Goal: Task Accomplishment & Management: Use online tool/utility

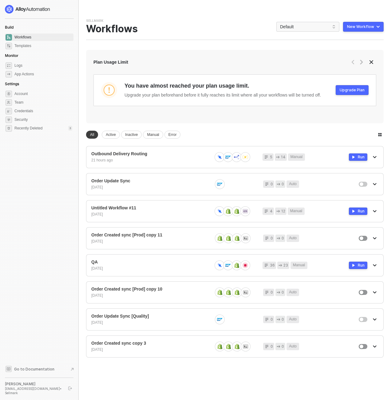
click at [318, 21] on div "Sellmark Team Settings → Workflows Default New Workflow" at bounding box center [235, 29] width 298 height 22
click at [317, 24] on span "Default" at bounding box center [308, 26] width 56 height 9
click at [307, 96] on div "KJRests" at bounding box center [309, 101] width 62 height 10
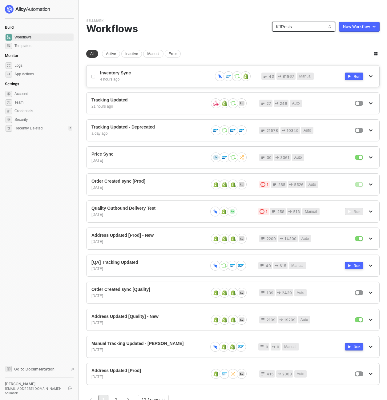
click at [158, 76] on div "Inventory Sync 4 hours ago" at bounding box center [153, 76] width 107 height 12
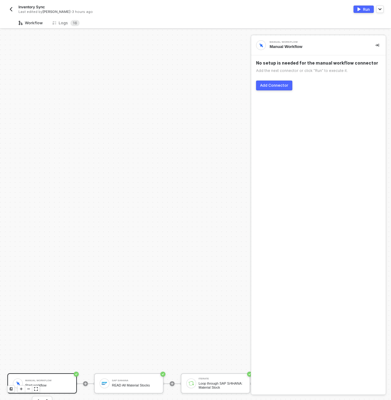
scroll to position [177, 0]
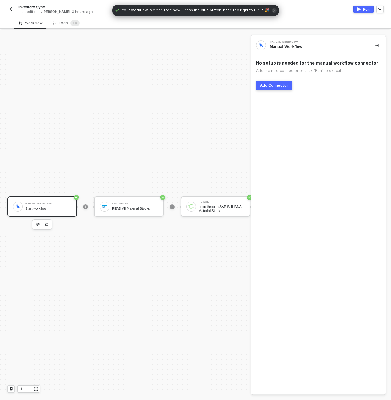
click at [65, 203] on div "Manual Workflow" at bounding box center [48, 204] width 46 height 2
click at [126, 207] on div "READ All Material Stocks" at bounding box center [135, 209] width 46 height 4
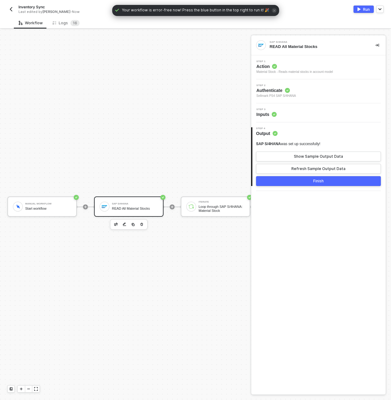
click at [295, 119] on div "Step 3 Inputs" at bounding box center [318, 112] width 135 height 19
click at [297, 112] on div "Step 3 Inputs" at bounding box center [319, 112] width 133 height 9
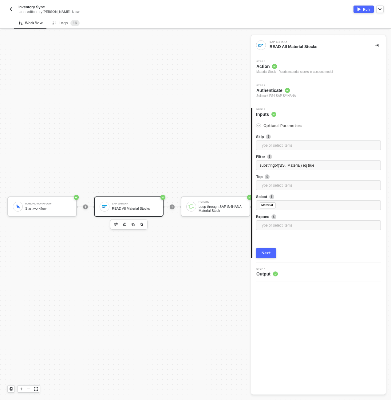
click at [321, 174] on label "Top" at bounding box center [318, 176] width 125 height 5
click at [329, 163] on div "substringof('BS', Material) eq true" at bounding box center [319, 166] width 118 height 6
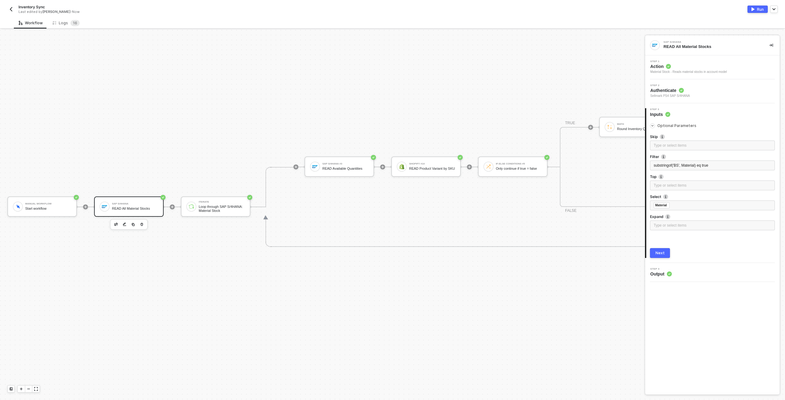
click at [118, 205] on div "SAP S/4HANA" at bounding box center [135, 204] width 46 height 2
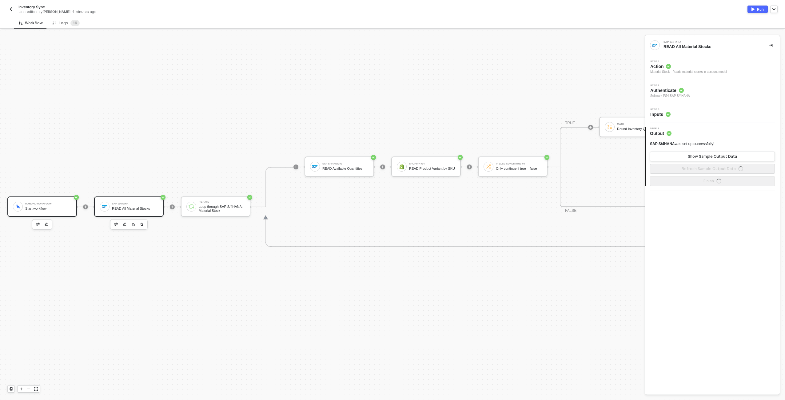
click at [33, 212] on div "Manual Workflow Start workflow" at bounding box center [48, 207] width 46 height 12
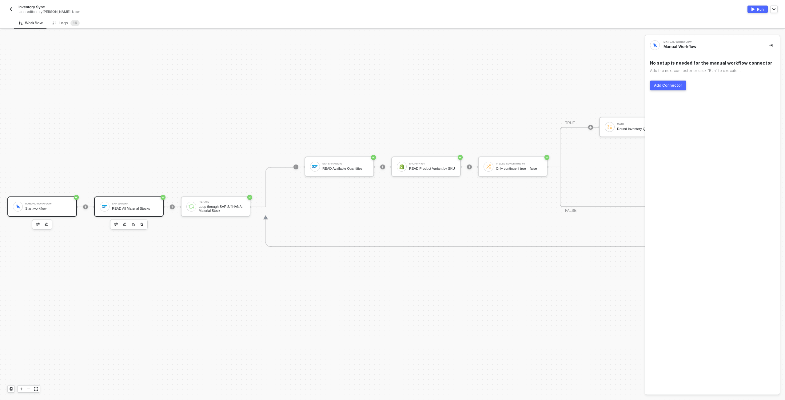
click at [125, 203] on div "SAP S/4HANA" at bounding box center [135, 204] width 46 height 2
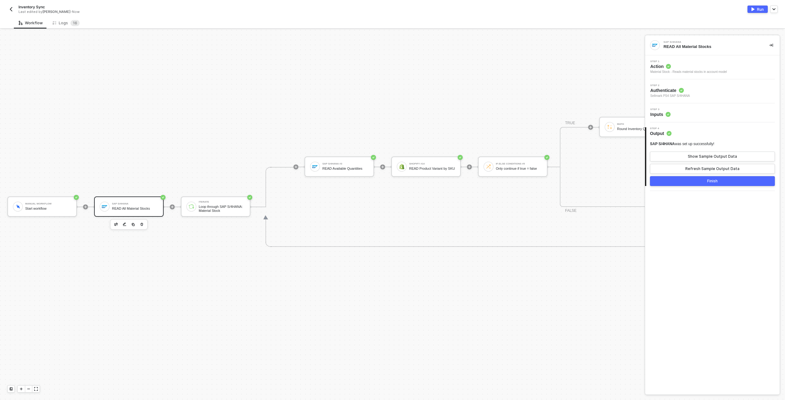
click at [391, 114] on div "Step 3 Inputs" at bounding box center [713, 112] width 133 height 9
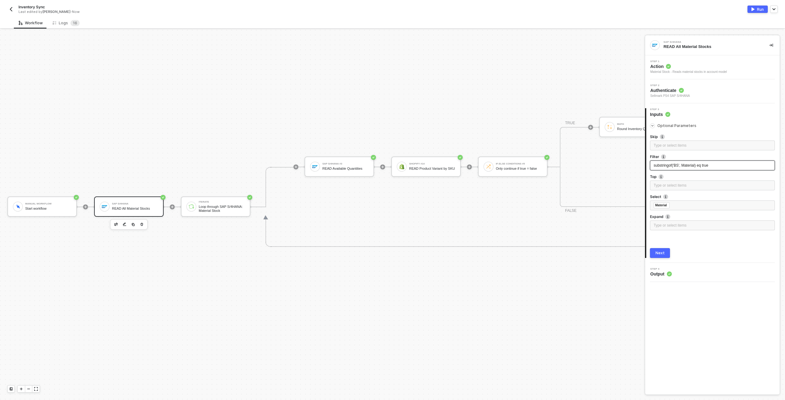
click at [391, 166] on span "substringof('BS', Material) eq true" at bounding box center [681, 165] width 54 height 4
click at [391, 114] on div "Step 3 Inputs" at bounding box center [713, 112] width 134 height 9
click at [52, 206] on div "Manual Workflow Start workflow" at bounding box center [48, 207] width 46 height 12
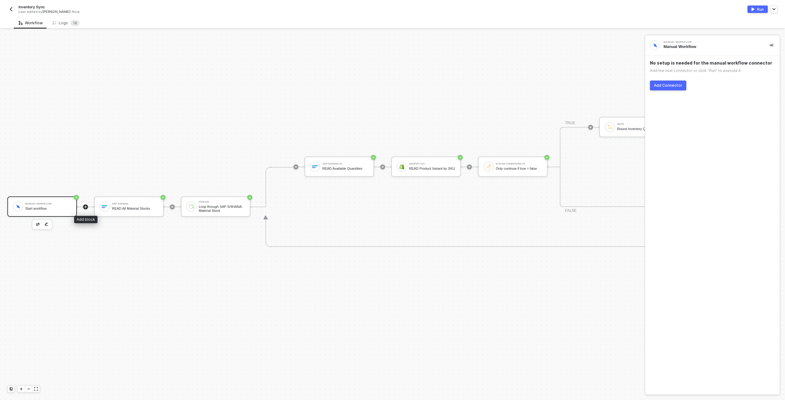
click at [87, 206] on icon "icon-play" at bounding box center [85, 206] width 3 height 3
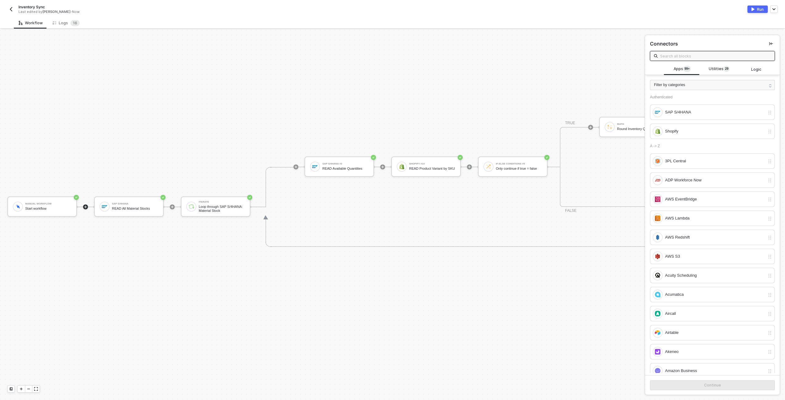
click at [391, 50] on div "Connectors" at bounding box center [712, 49] width 135 height 28
click at [391, 55] on input "text" at bounding box center [715, 56] width 111 height 7
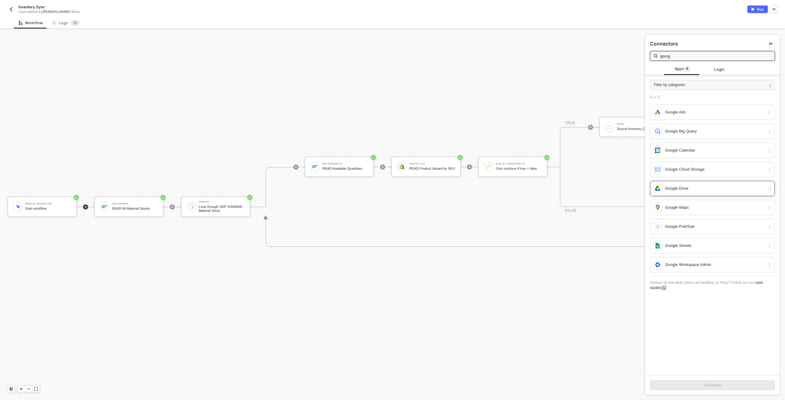
type input "goog"
click at [391, 193] on div "Google Drive" at bounding box center [709, 189] width 112 height 10
click at [391, 242] on div "Google Sheets" at bounding box center [715, 245] width 100 height 7
click at [391, 386] on div "Continue" at bounding box center [712, 385] width 17 height 5
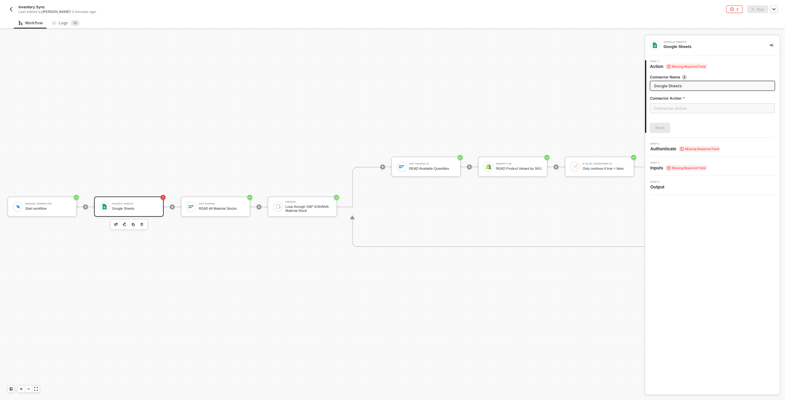
click at [391, 100] on label "Connector Action" at bounding box center [712, 98] width 125 height 5
click at [391, 104] on input "text" at bounding box center [712, 108] width 125 height 10
click at [391, 125] on div at bounding box center [392, 215] width 785 height 370
click at [170, 205] on div at bounding box center [172, 207] width 5 height 5
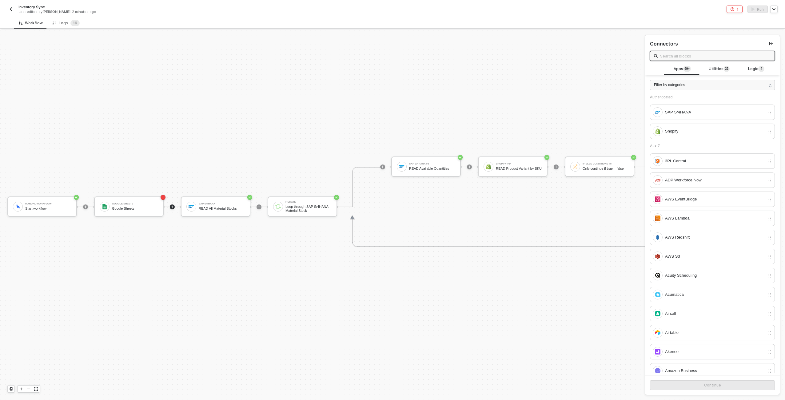
click at [391, 57] on input "text" at bounding box center [715, 56] width 111 height 7
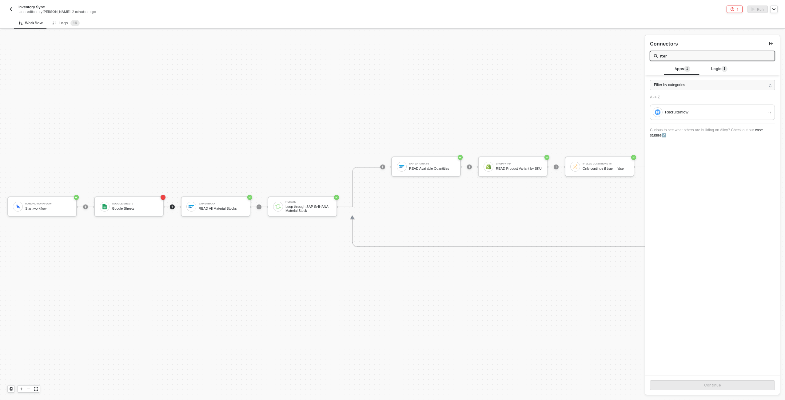
type input "iter"
click at [391, 61] on div "Connectors iter" at bounding box center [712, 49] width 135 height 28
click at [391, 77] on div "Filter by categories A -> Z Recruiterflow Curious to see what others are buildi…" at bounding box center [712, 108] width 135 height 67
click at [391, 69] on span "Logic 1" at bounding box center [719, 69] width 16 height 7
click at [391, 103] on div "Iterate" at bounding box center [712, 97] width 125 height 15
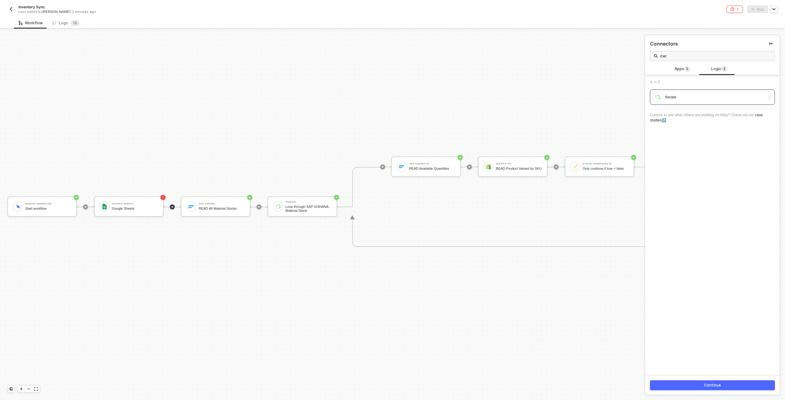
click at [391, 385] on button "Continue" at bounding box center [712, 386] width 125 height 10
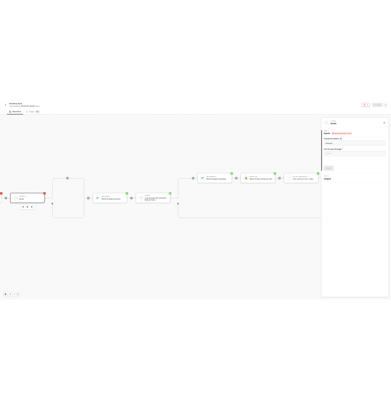
scroll to position [264, 0]
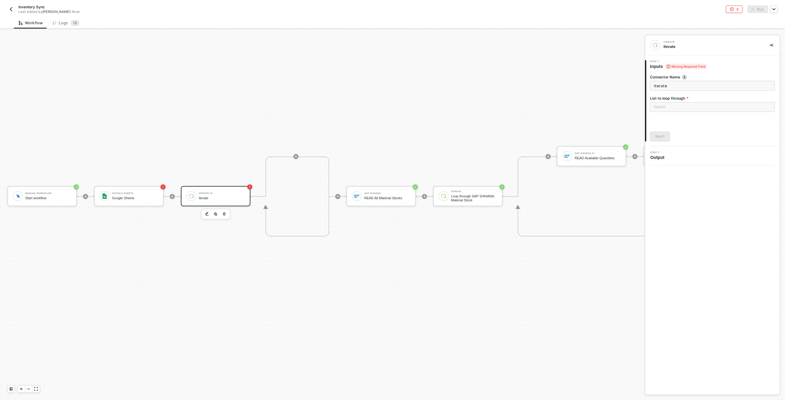
click at [198, 126] on div "Manual Workflow Start workflow Google Sheets Google Sheets Iterate #2 Iterate S…" at bounding box center [550, 197] width 1100 height 862
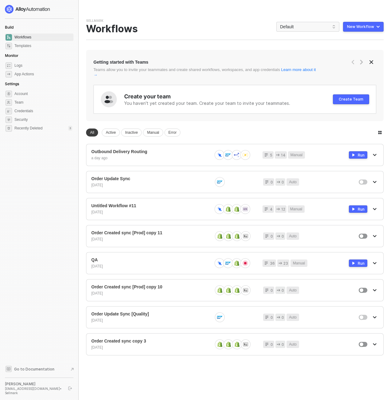
click at [70, 6] on div at bounding box center [39, 9] width 69 height 9
click at [36, 76] on span "App Actions" at bounding box center [43, 73] width 58 height 7
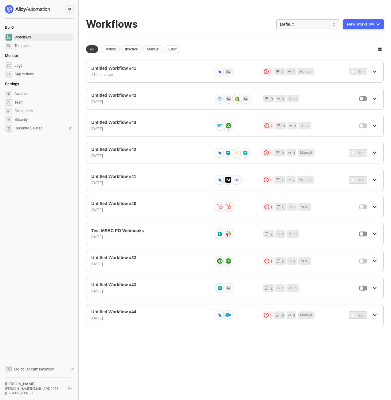
click at [123, 86] on div "Untitled Workflow #41 21 hours ago 1 2 2 Manual Run Untitled Workflow #42 2 mon…" at bounding box center [235, 194] width 298 height 266
click at [123, 75] on div "21 hours ago" at bounding box center [156, 74] width 112 height 5
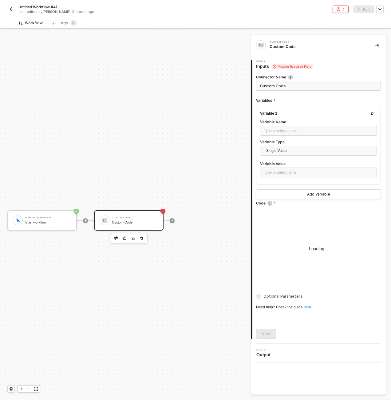
type textarea "/* You can access variables on the inputData object. ex: const myVariable = inp…"
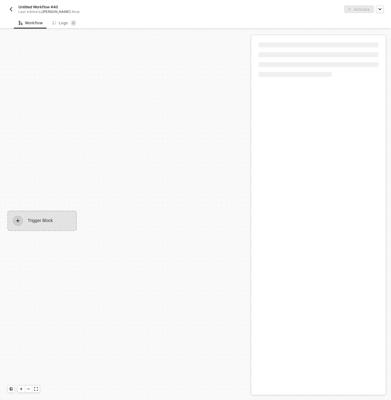
scroll to position [11, 0]
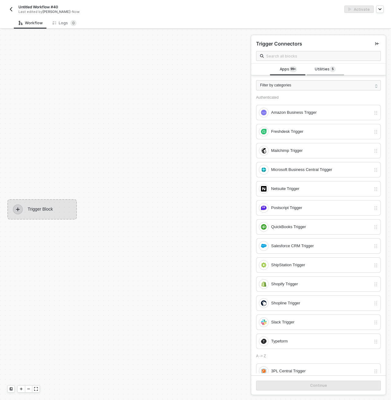
click at [321, 68] on span "Utilities 5" at bounding box center [325, 69] width 21 height 7
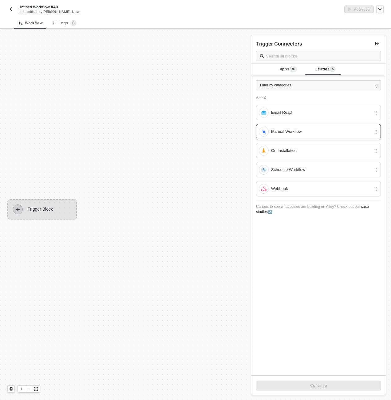
click at [317, 126] on div "Manual Workflow" at bounding box center [318, 131] width 125 height 15
click at [313, 388] on div "Continue" at bounding box center [318, 385] width 17 height 5
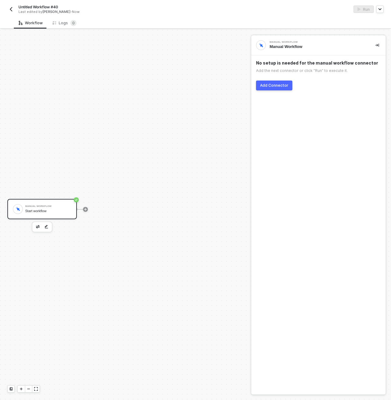
click at [278, 81] on button "Add Connector" at bounding box center [274, 86] width 36 height 10
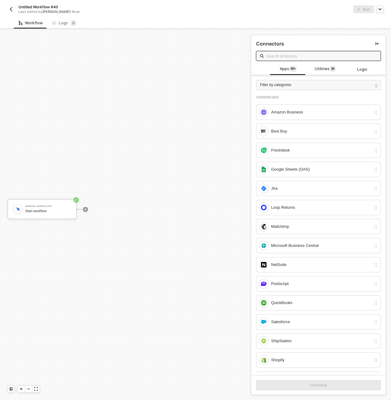
click at [288, 57] on input "text" at bounding box center [321, 56] width 111 height 7
click at [329, 163] on div "Google Sheets (OAS)" at bounding box center [318, 169] width 125 height 15
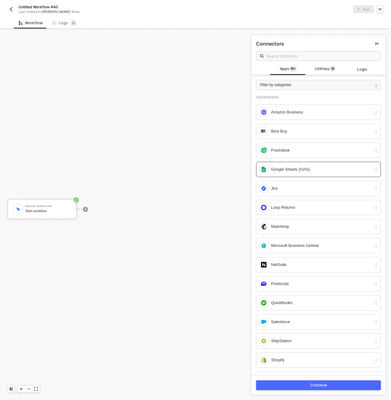
click at [317, 386] on div "Continue" at bounding box center [318, 385] width 17 height 5
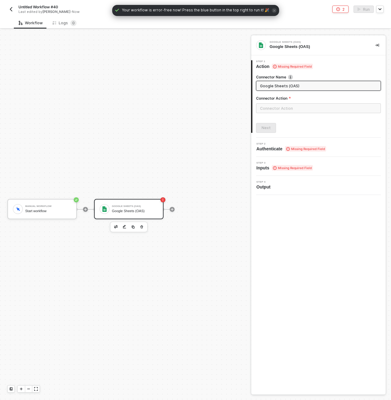
click at [128, 207] on div "Google Sheets (OAS)" at bounding box center [135, 206] width 46 height 2
click at [290, 114] on div at bounding box center [318, 110] width 125 height 15
click at [288, 110] on input "text" at bounding box center [318, 108] width 125 height 10
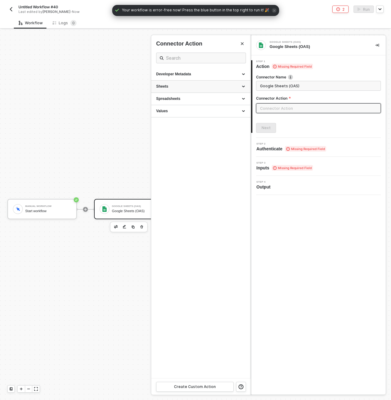
click at [221, 86] on div "Sheets" at bounding box center [201, 86] width 90 height 5
click at [222, 90] on div "Sheets" at bounding box center [200, 87] width 99 height 12
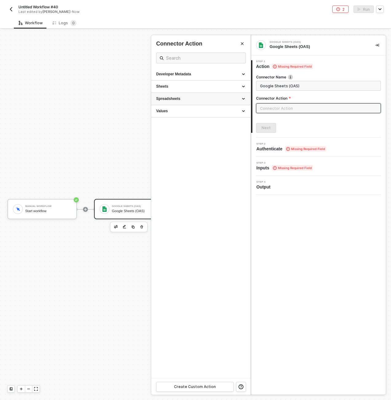
click at [219, 99] on div "Spreadsheets" at bounding box center [201, 98] width 90 height 5
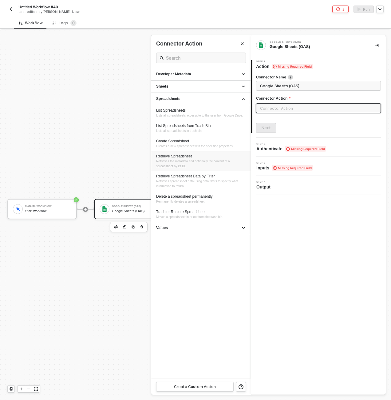
click at [202, 159] on div "Retrieve Spreadsheet" at bounding box center [201, 156] width 90 height 5
type input "Retrieves the metadata and optionally the content of a spreadsheet by its ID."
type input "Spreadsheets - Retrieve Spreadsheet"
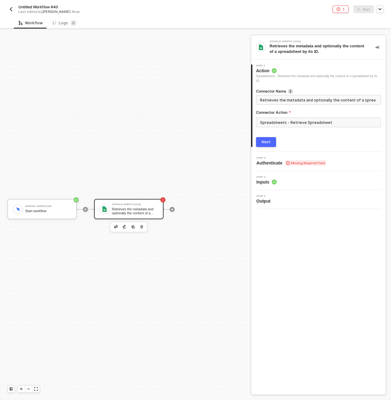
click at [265, 143] on div "Next" at bounding box center [266, 142] width 9 height 5
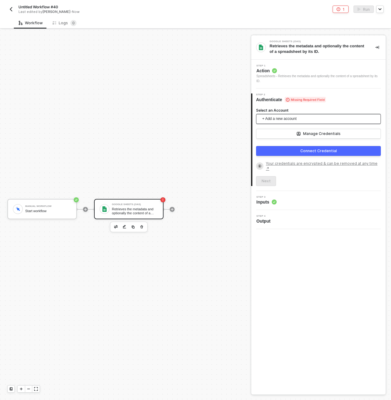
click at [284, 120] on span "+ Add a new account" at bounding box center [319, 119] width 115 height 10
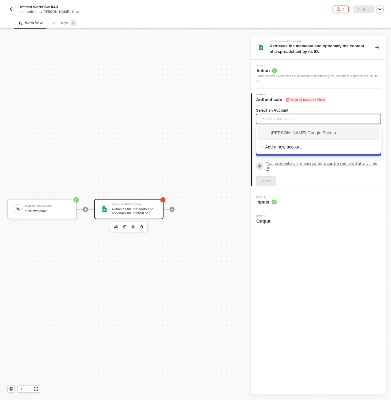
click at [282, 131] on span "[PERSON_NAME] Google Sheets" at bounding box center [298, 133] width 75 height 7
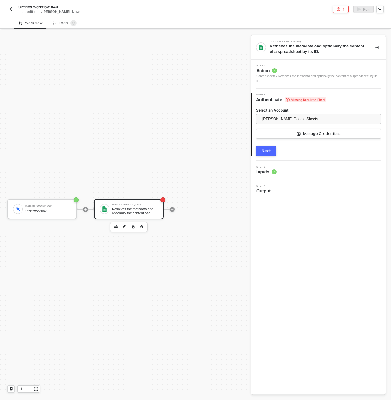
click at [272, 148] on button "Next" at bounding box center [266, 151] width 20 height 10
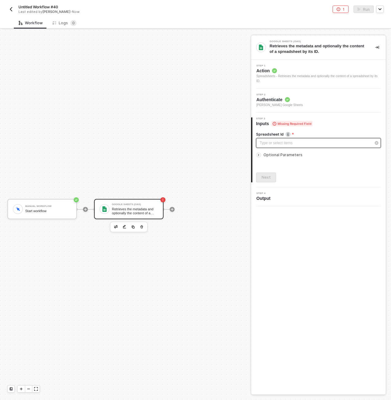
click at [292, 147] on div "Type or select items ﻿" at bounding box center [318, 143] width 125 height 10
click at [282, 158] on div "Optional Parameters" at bounding box center [318, 155] width 125 height 7
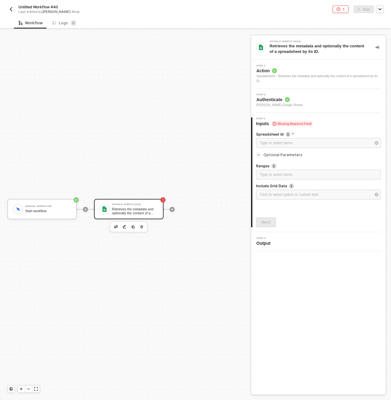
click at [283, 155] on span "Optional Parameters" at bounding box center [283, 155] width 39 height 5
